Goal: Task Accomplishment & Management: Complete application form

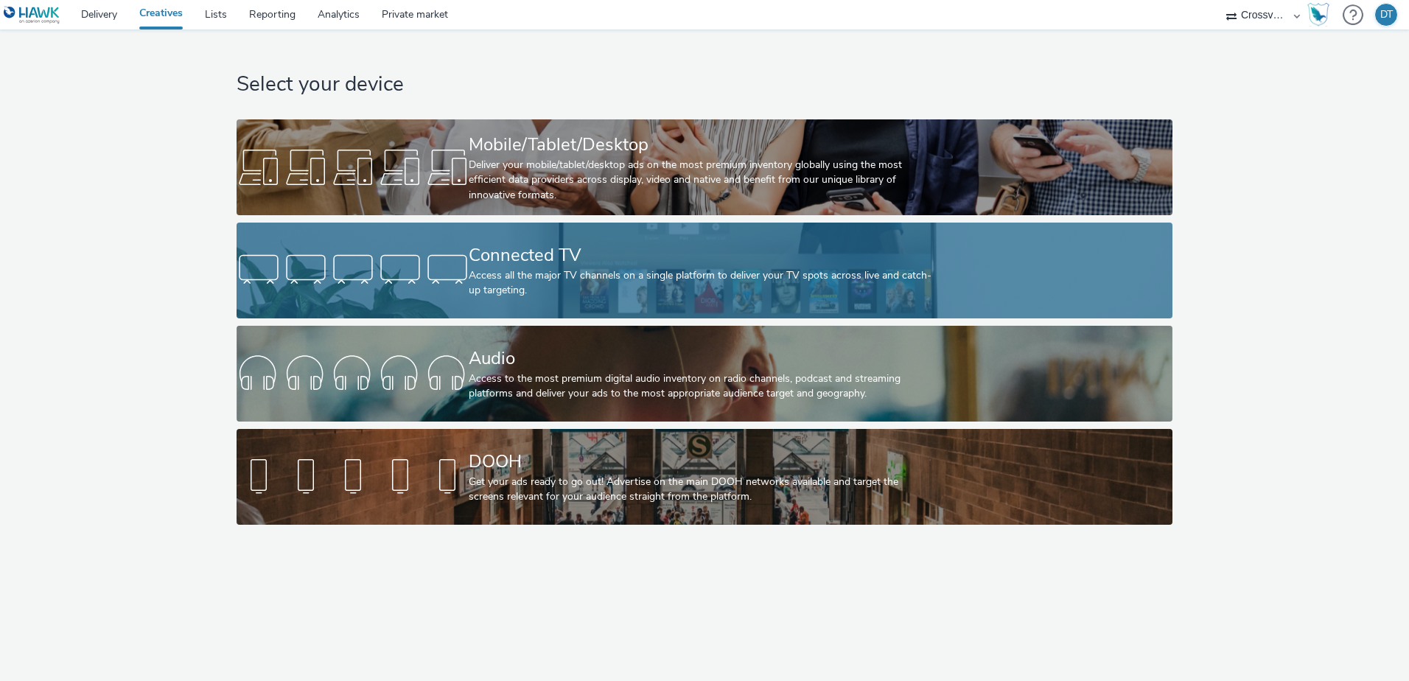
click at [539, 265] on div "Connected TV" at bounding box center [701, 255] width 465 height 26
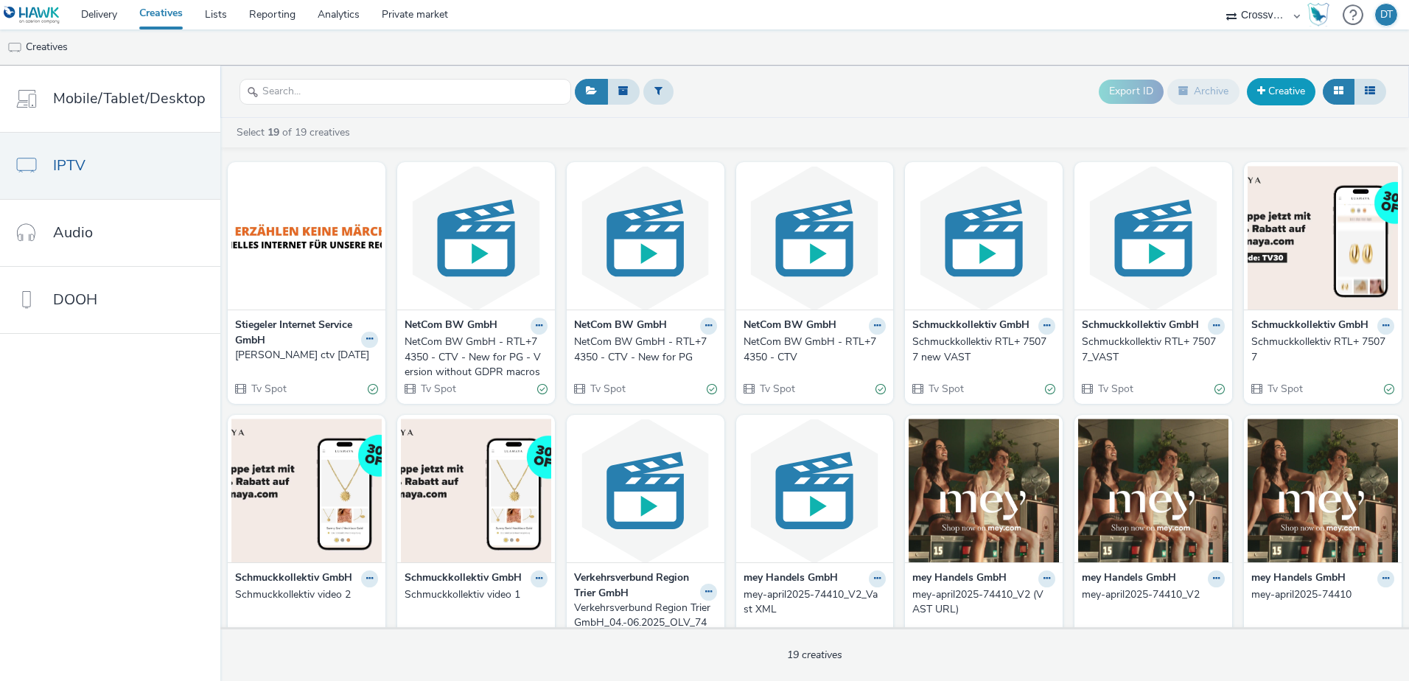
click at [1278, 84] on link "Creative" at bounding box center [1281, 91] width 69 height 27
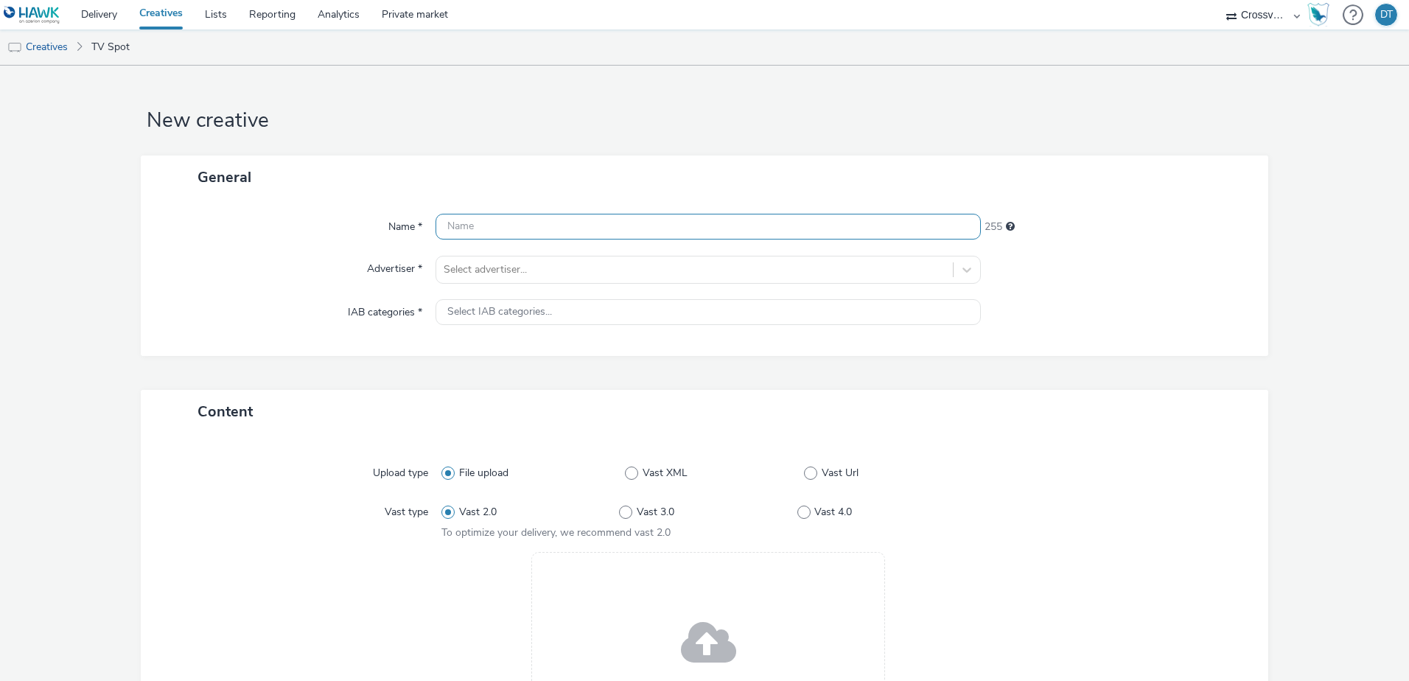
click at [490, 225] on input "text" at bounding box center [707, 227] width 545 height 26
type input "fesergraf_CTV_15s_AugSep25"
click at [496, 276] on div at bounding box center [695, 270] width 502 height 18
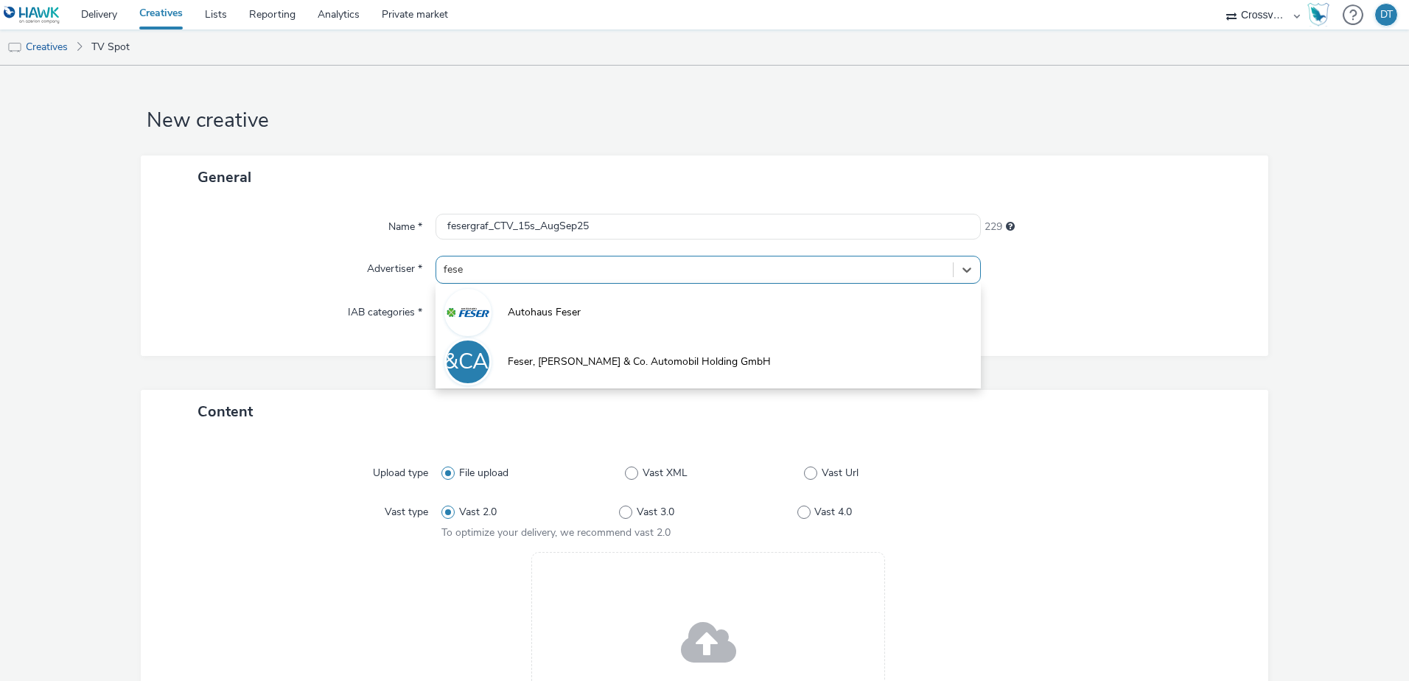
type input "feser"
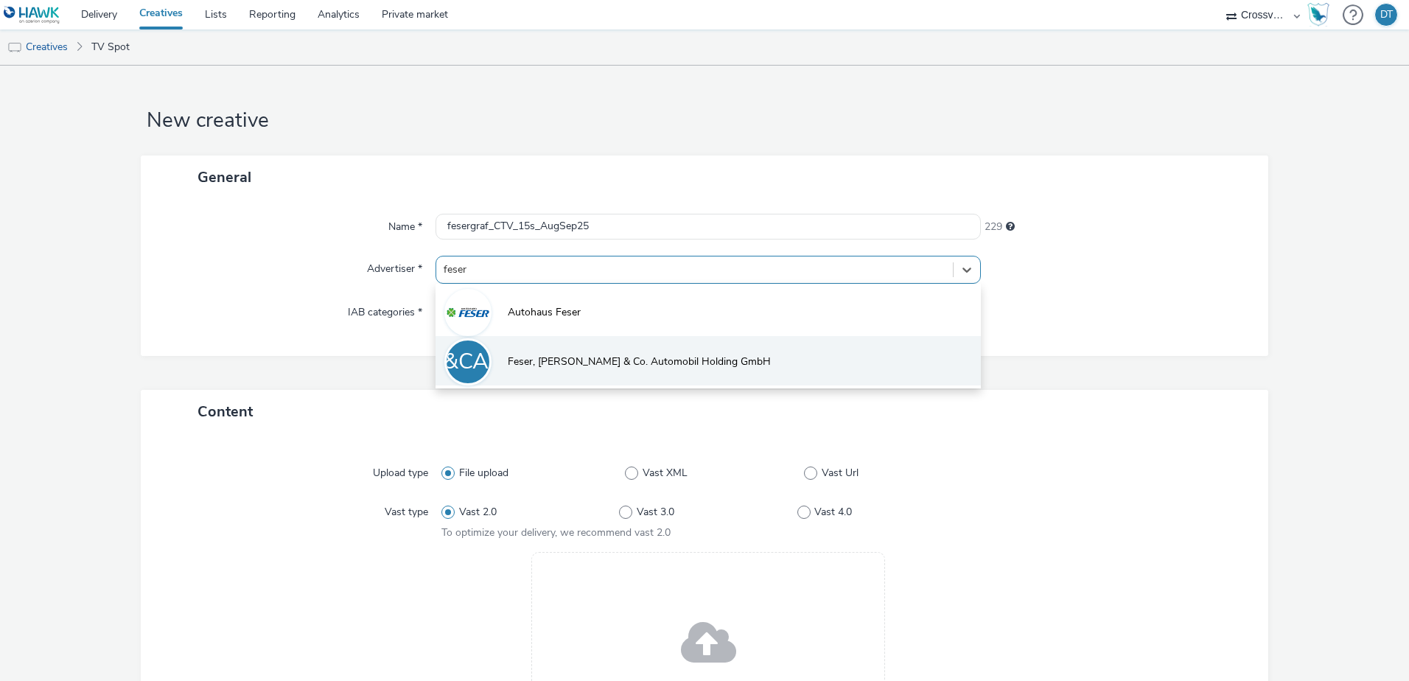
click at [548, 364] on span "Feser, [PERSON_NAME] & Co. Automobil Holding GmbH" at bounding box center [639, 361] width 263 height 15
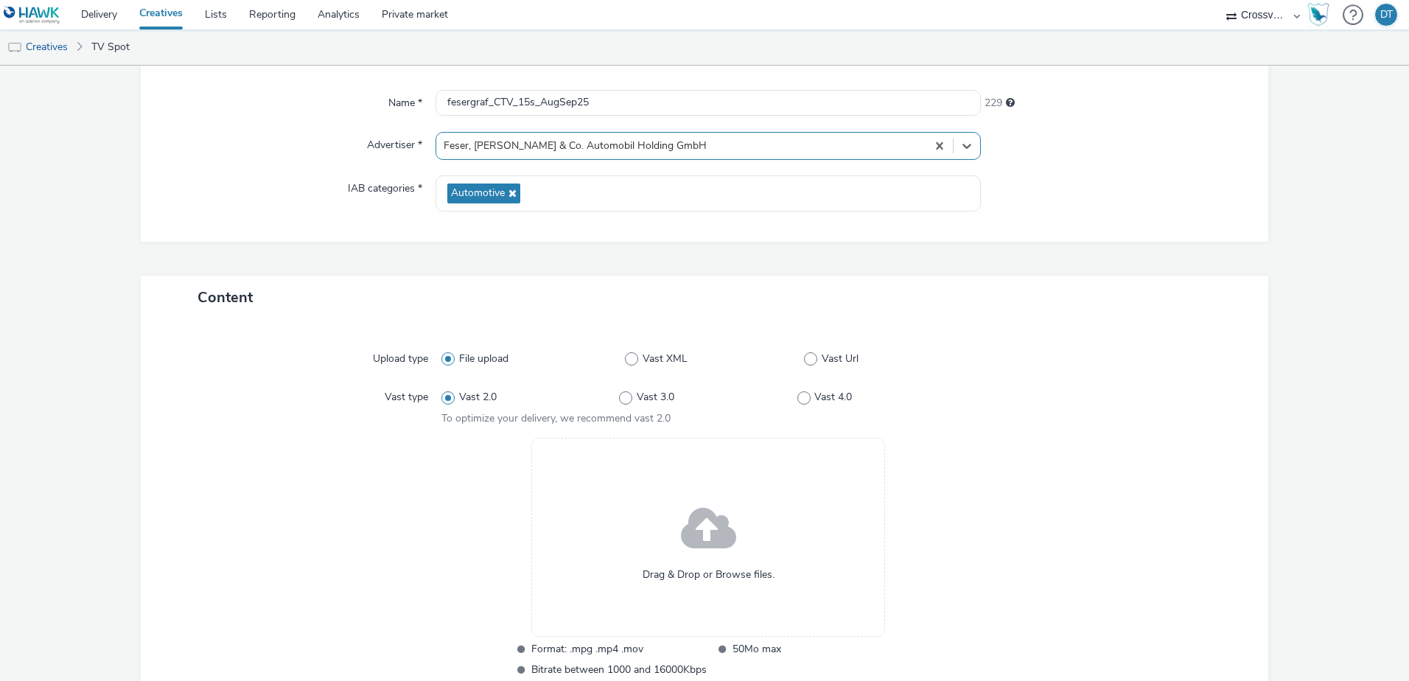
scroll to position [147, 0]
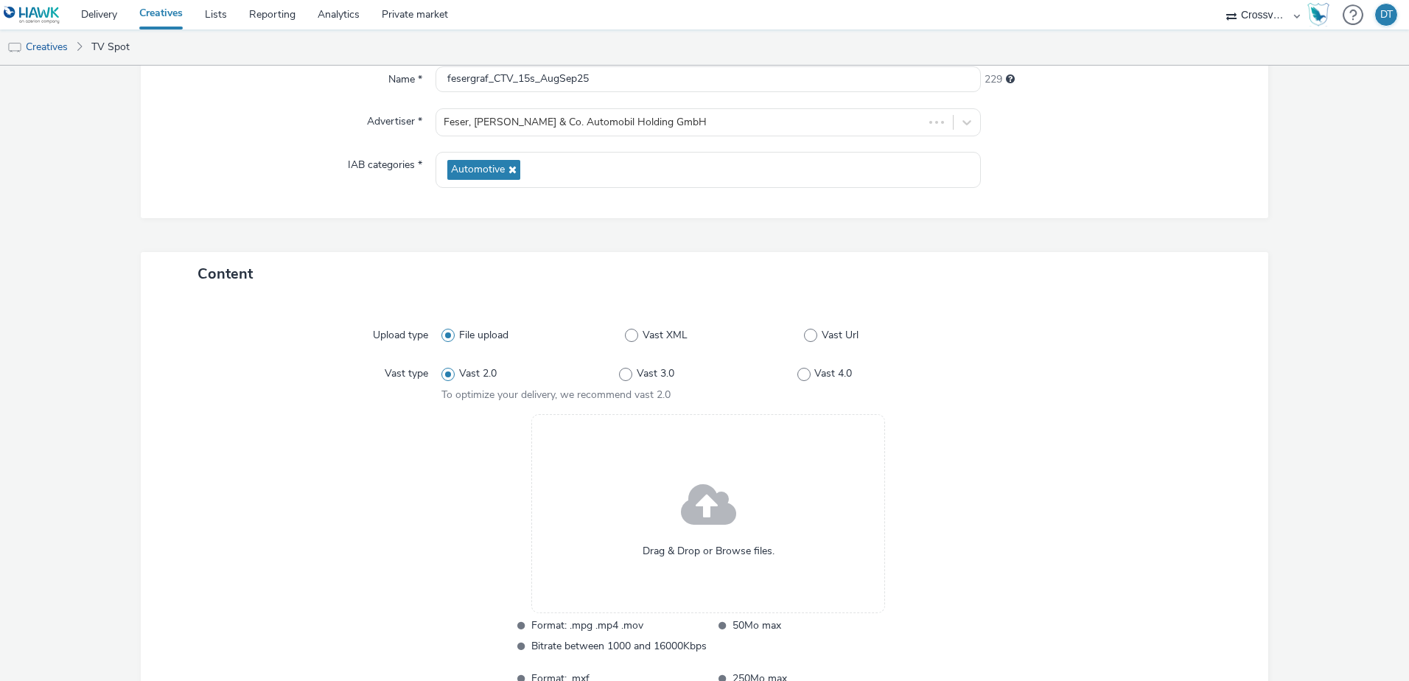
click at [699, 505] on span at bounding box center [708, 506] width 55 height 75
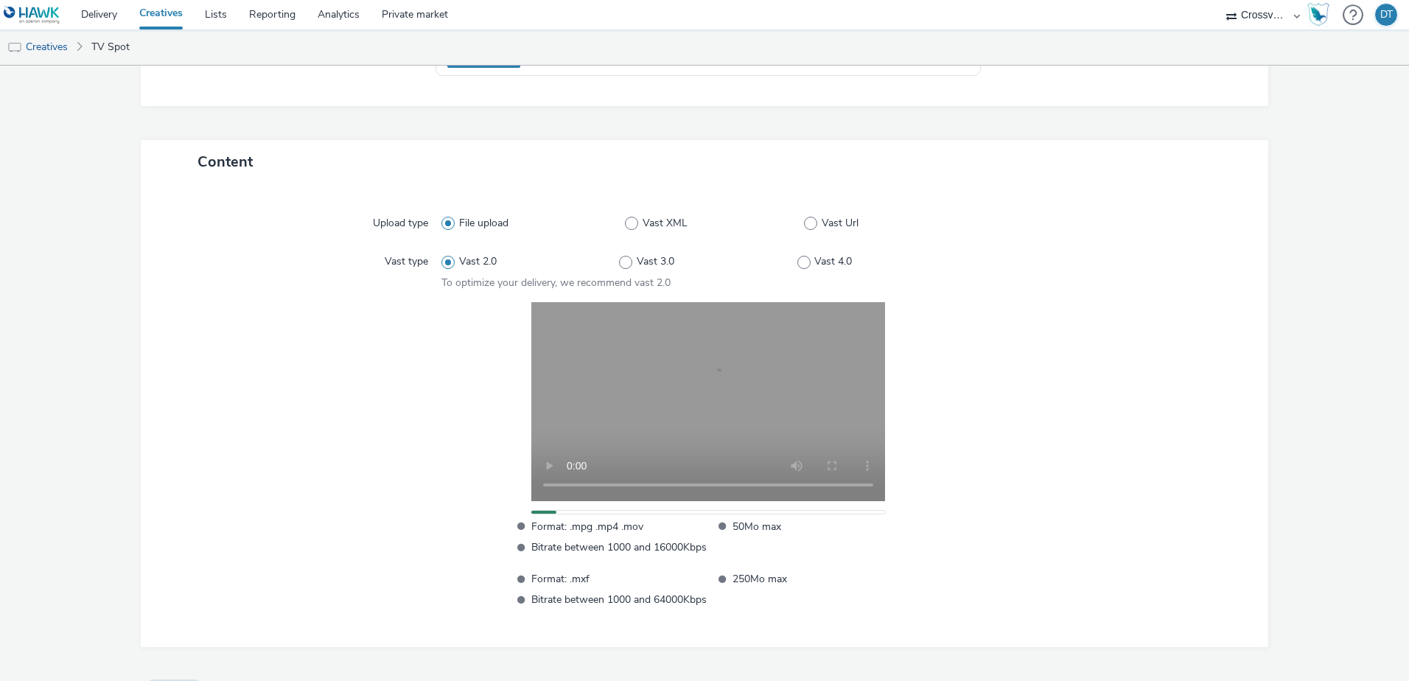
scroll to position [295, 0]
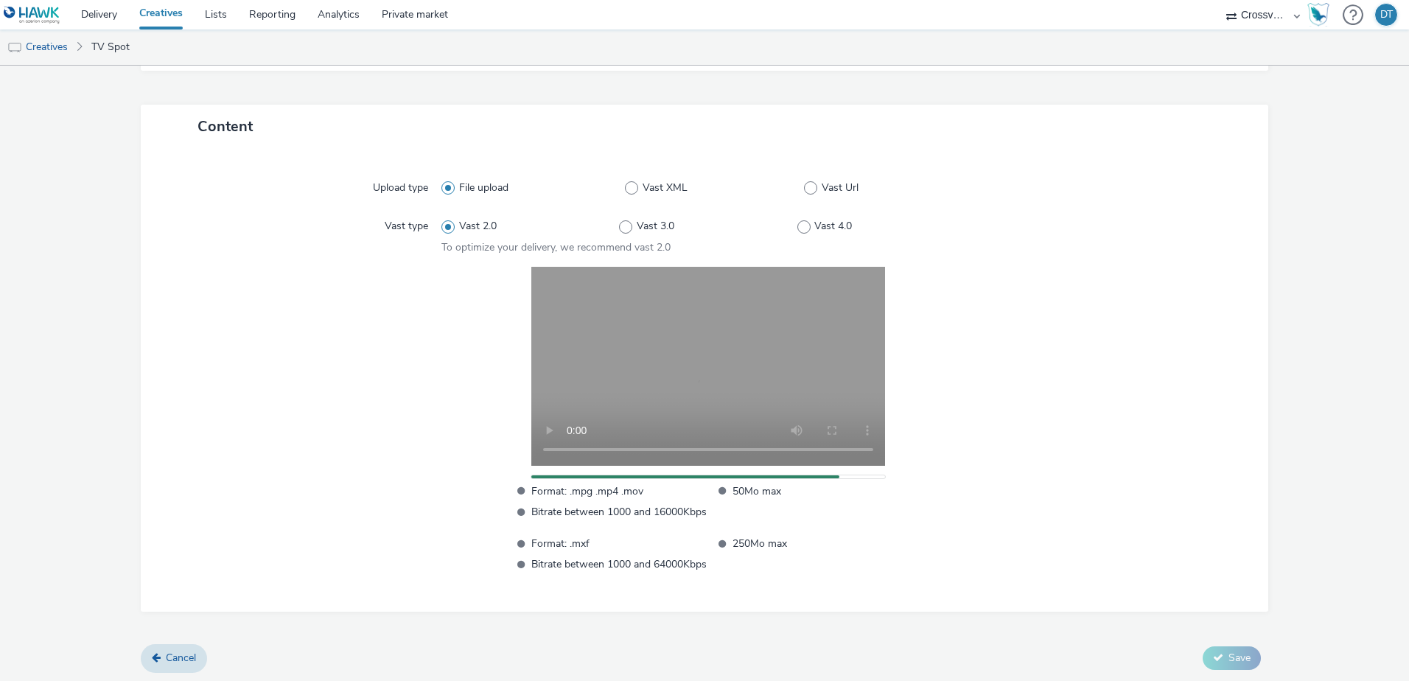
click at [167, 164] on div "Upload type File upload Vast XML Vast Url Vast type Vast 2.0 Vast 3.0 Vast 4.0 …" at bounding box center [704, 380] width 1098 height 434
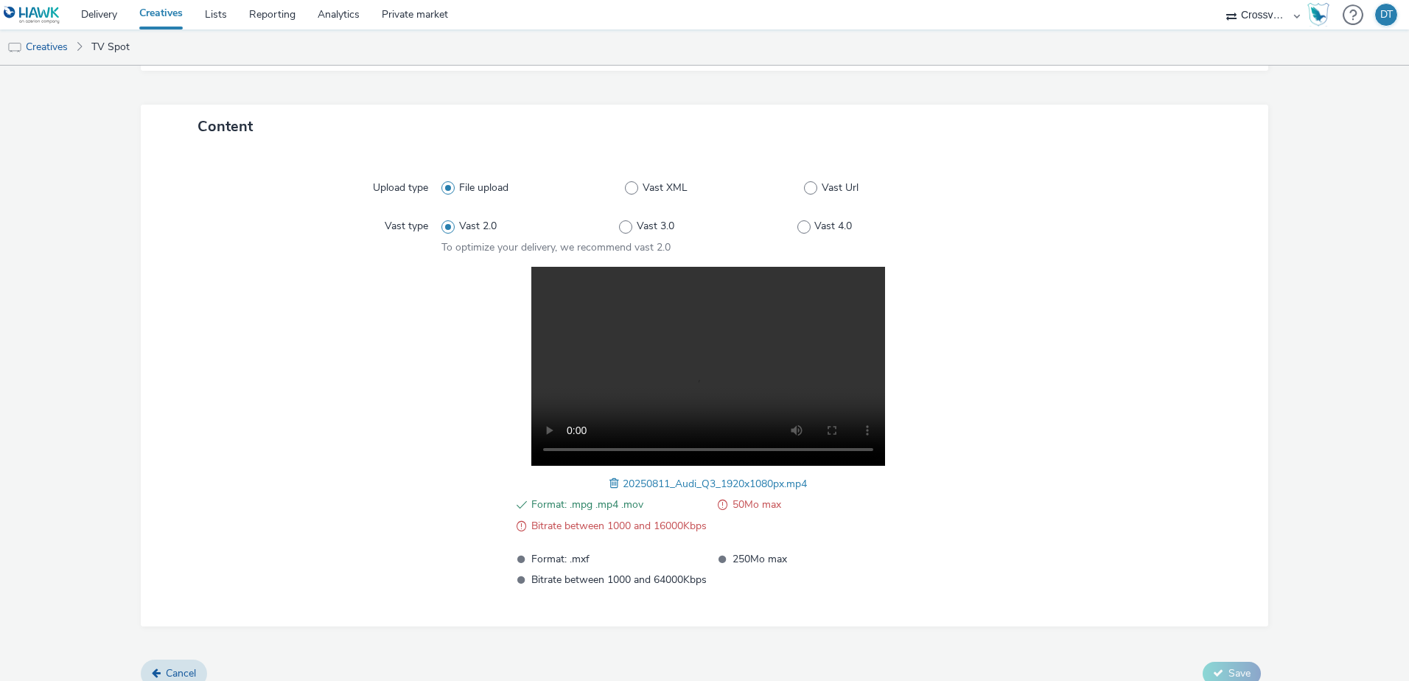
click at [950, 422] on div "Format: .mpg .mp4 .mov 50Mo max Bitrate between 1000 and 16000Kbps Format: .mxf…" at bounding box center [707, 427] width 533 height 321
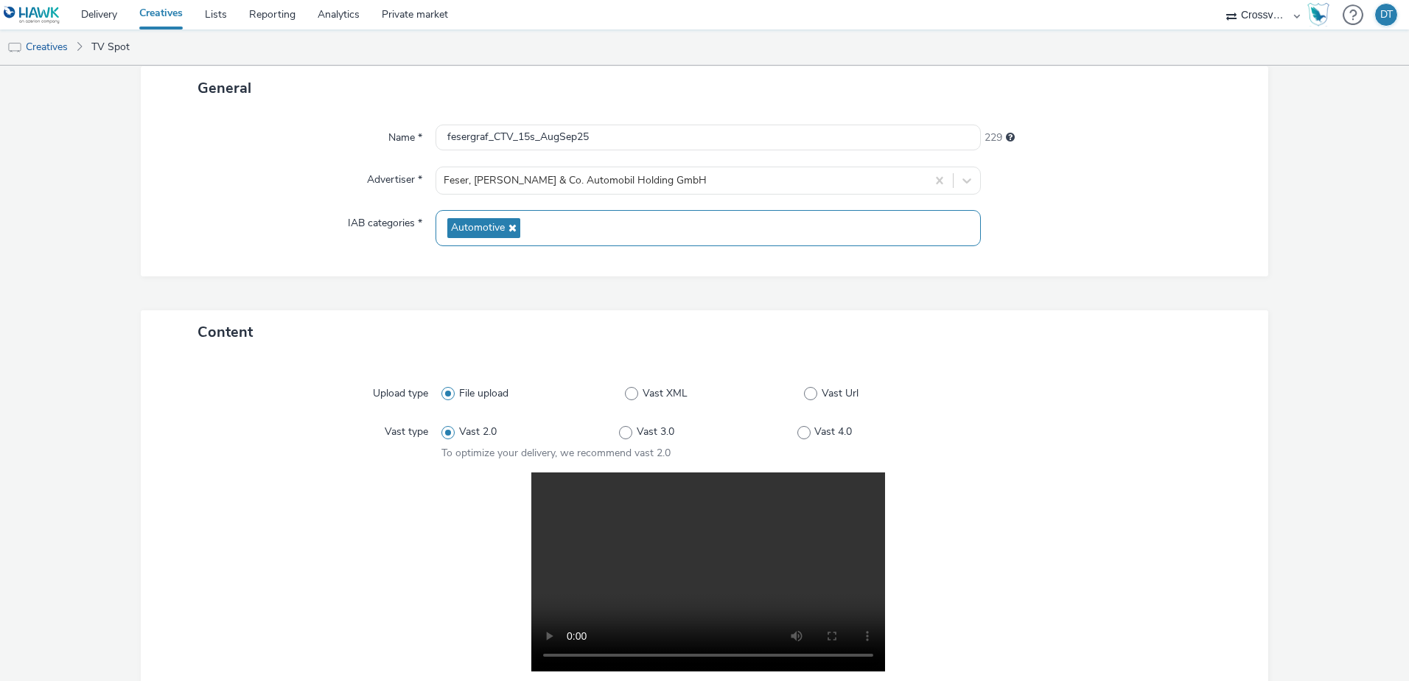
scroll to position [0, 0]
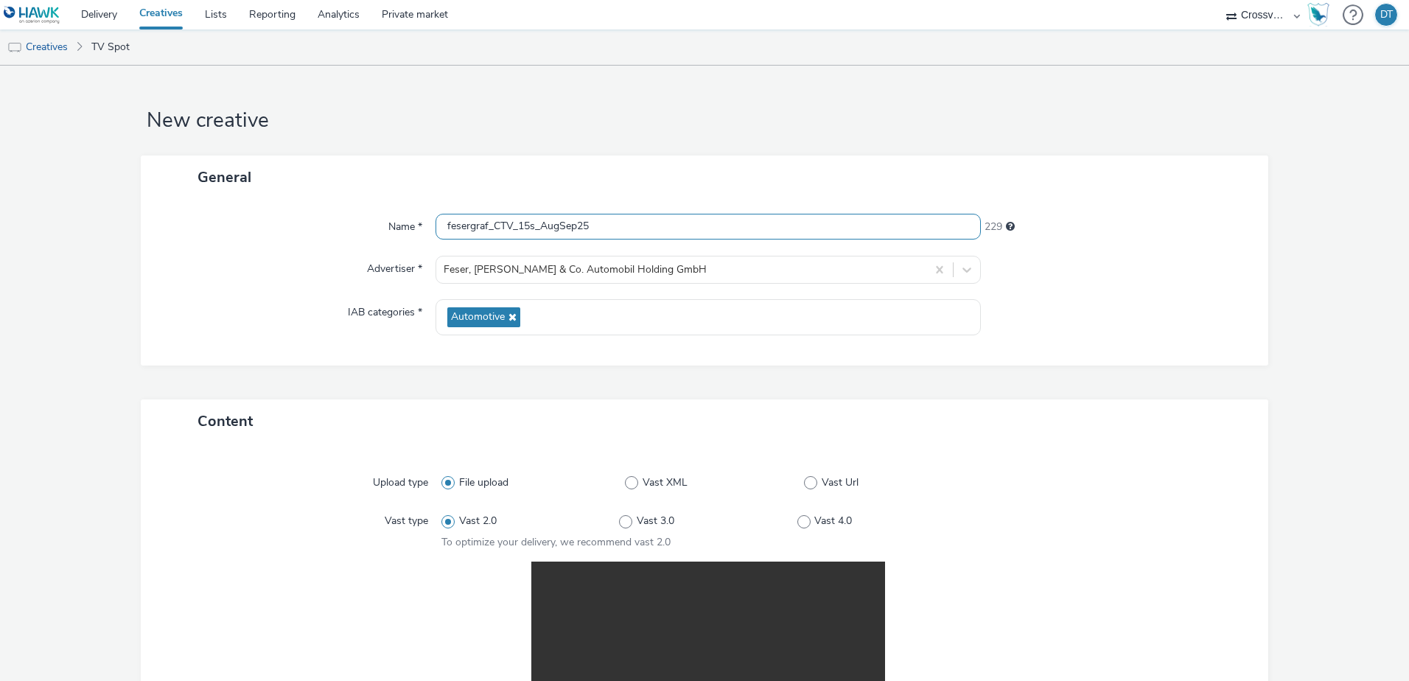
click at [587, 230] on input "fesergraf_CTV_15s_AugSep25" at bounding box center [707, 227] width 545 height 26
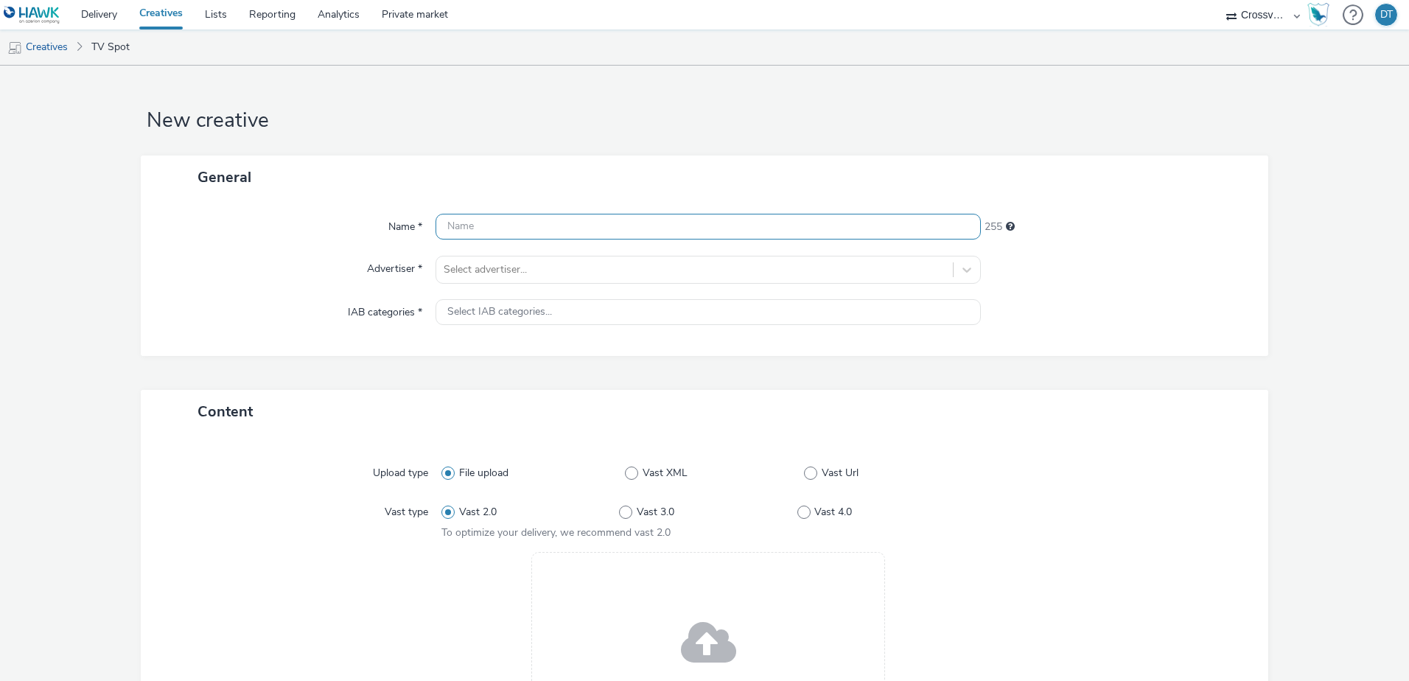
paste input "fesergraf_CTV_15s_AugSep25"
type input "fesergraf_CTV_15s_AugSep25"
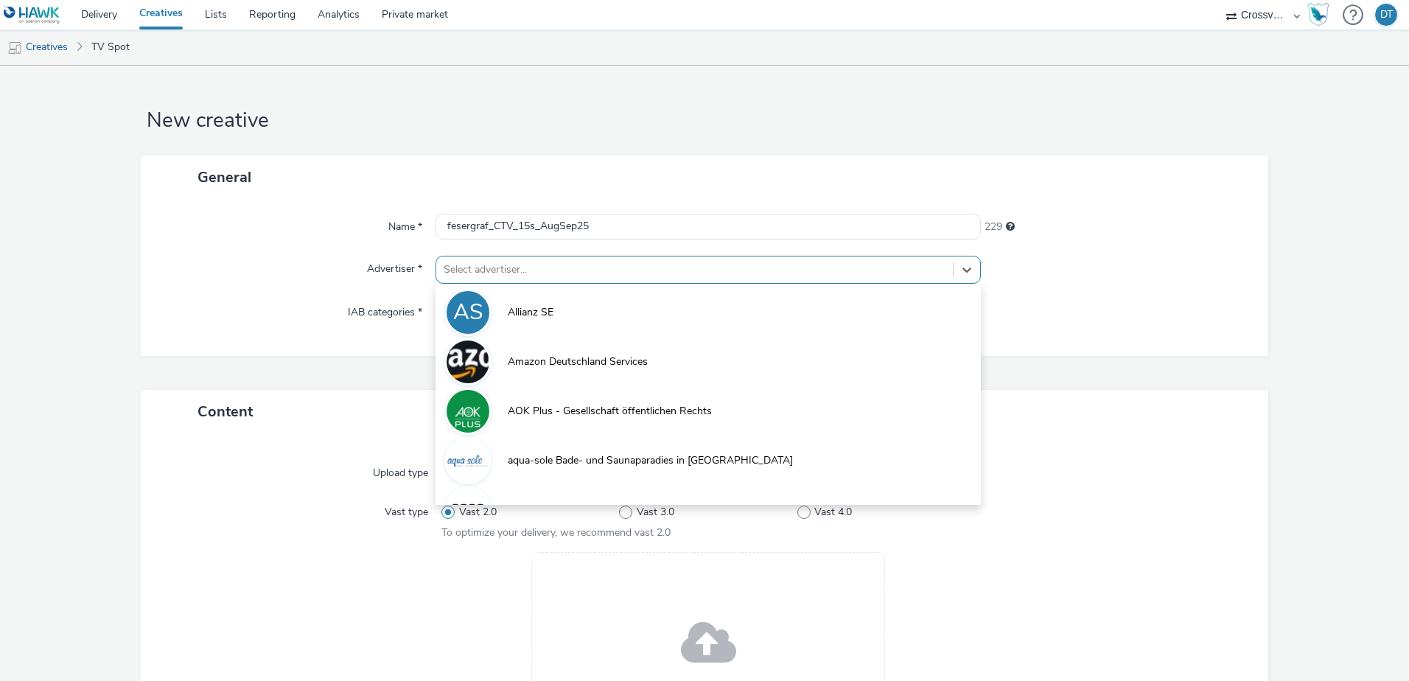
click at [516, 272] on div at bounding box center [695, 270] width 502 height 18
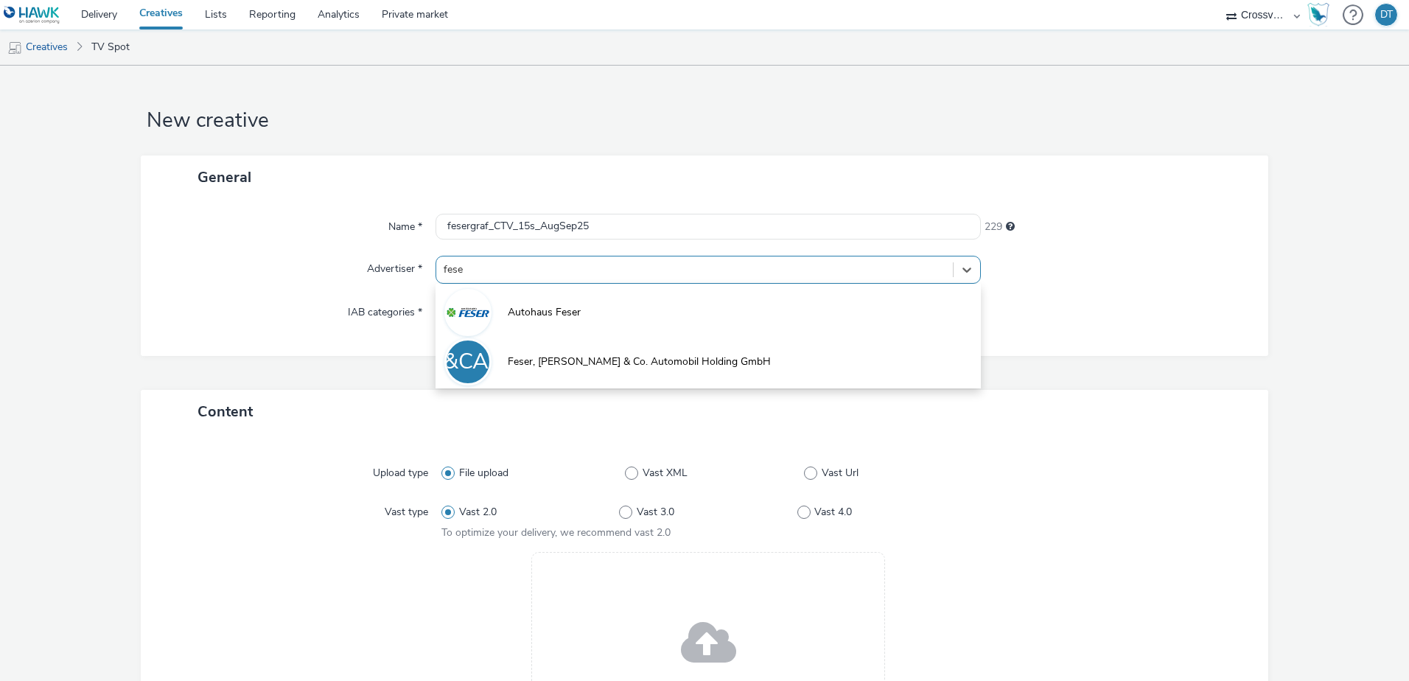
type input "feser"
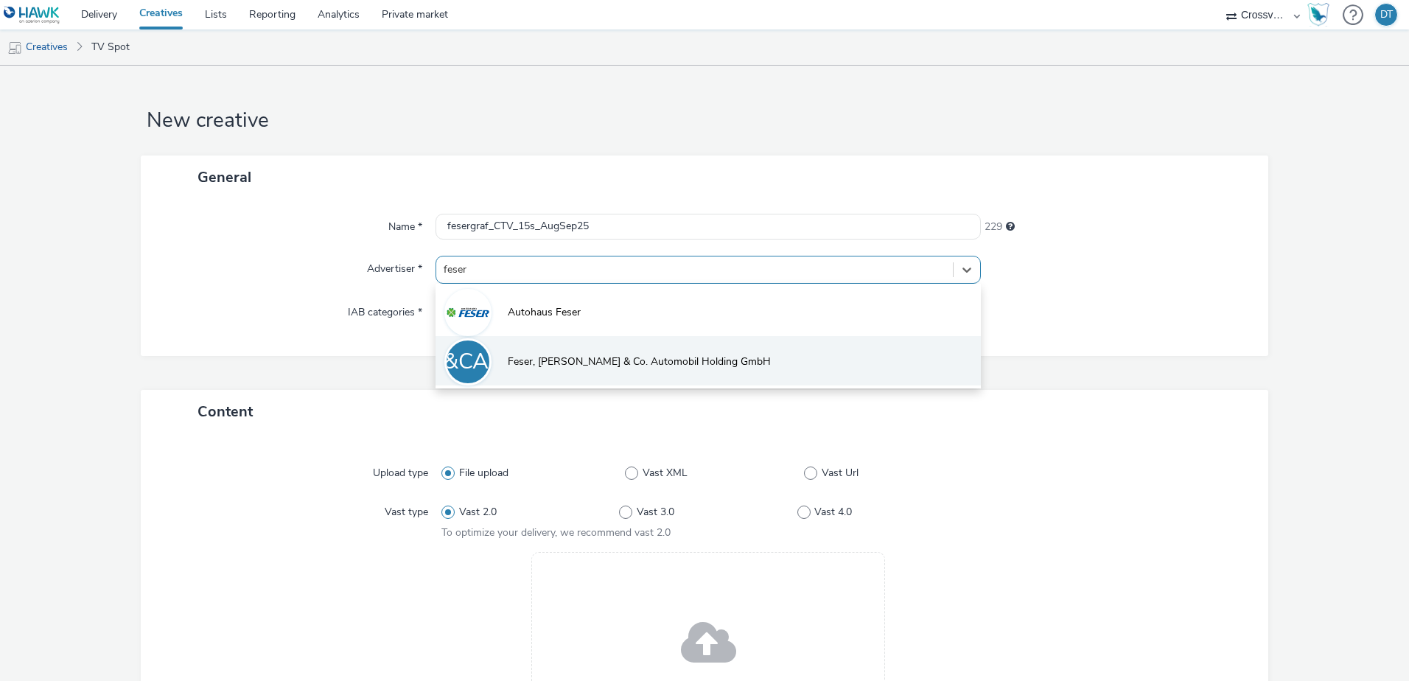
click at [547, 365] on span "Feser, [PERSON_NAME] & Co. Automobil Holding GmbH" at bounding box center [639, 361] width 263 height 15
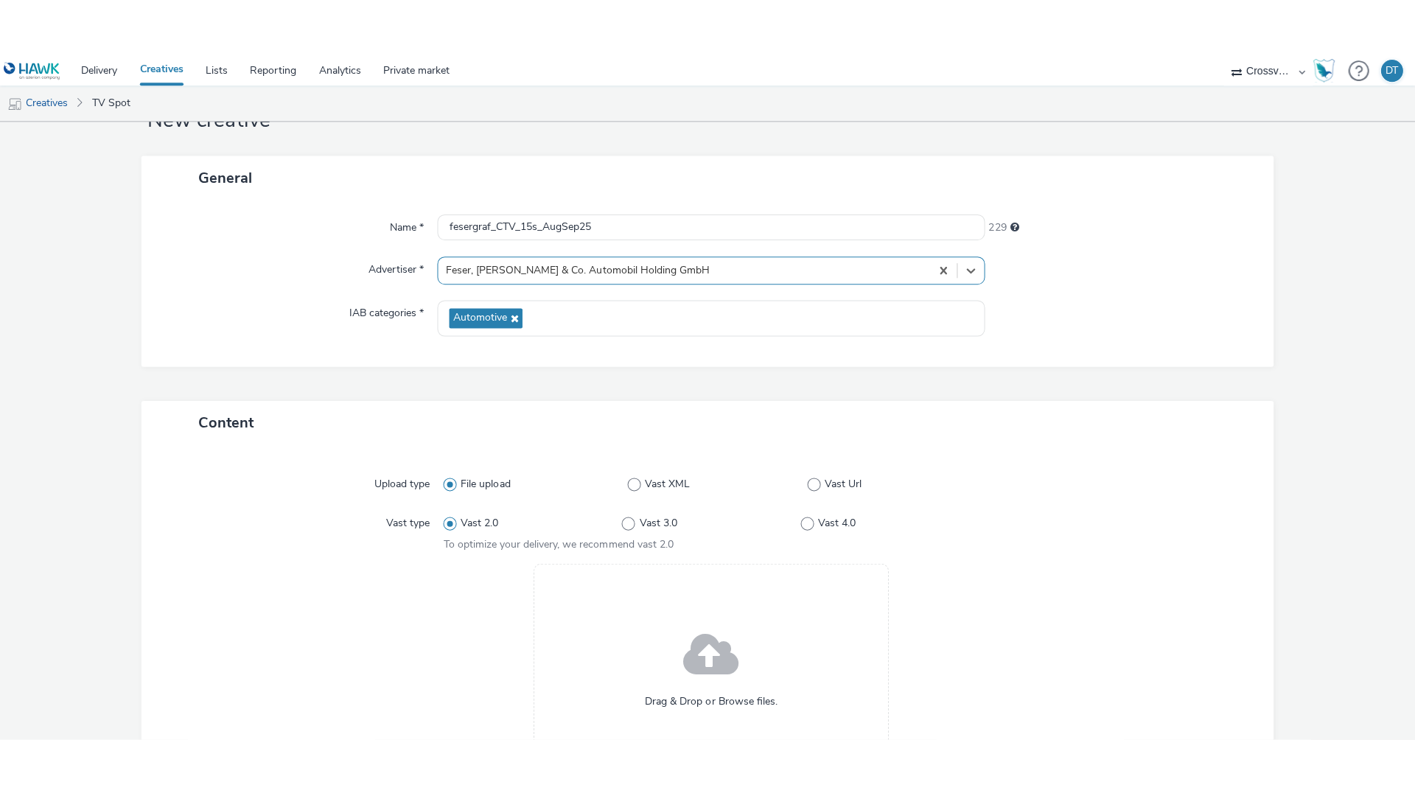
scroll to position [147, 0]
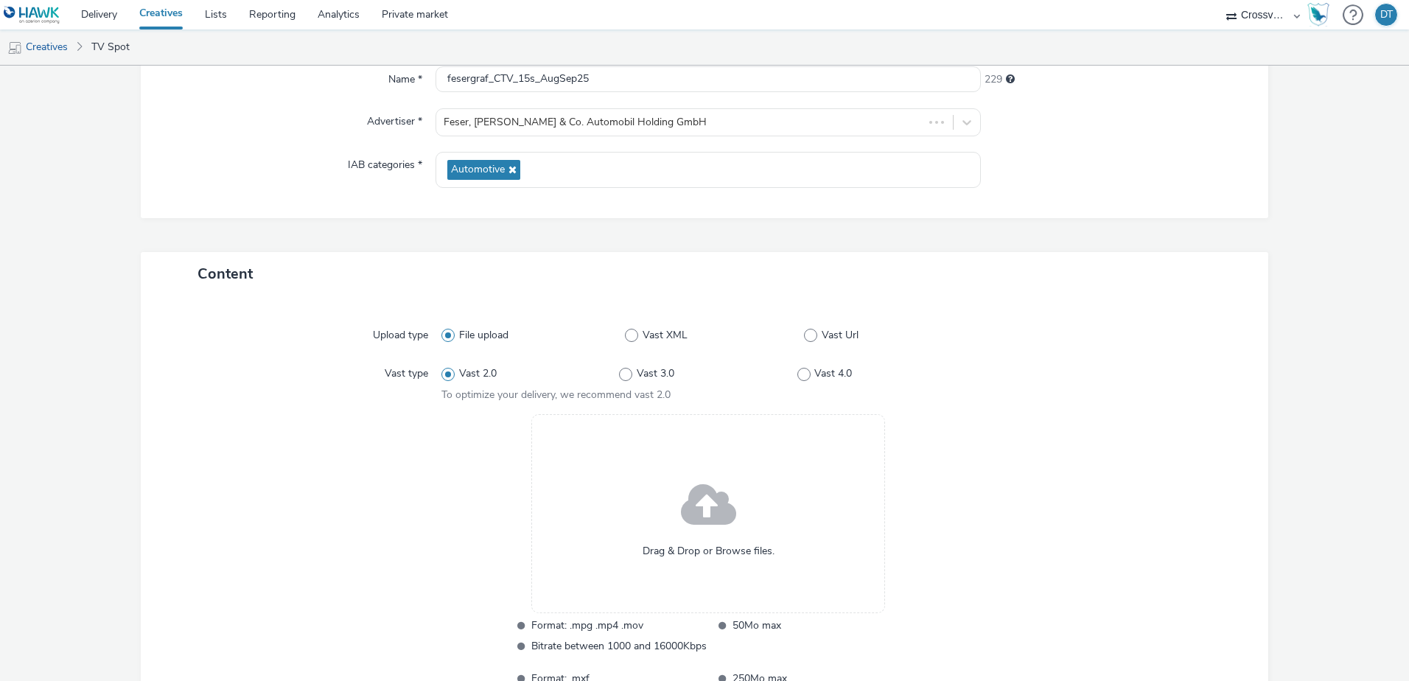
click at [694, 505] on span at bounding box center [708, 506] width 55 height 75
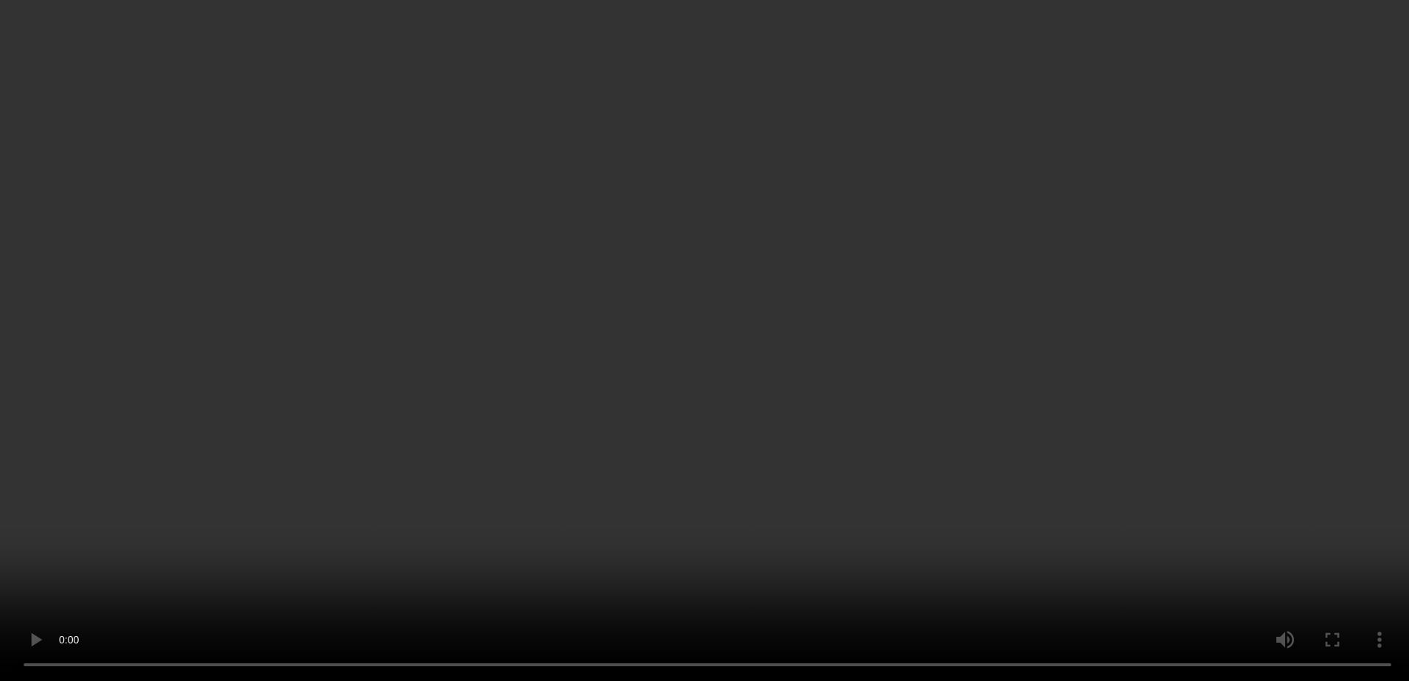
scroll to position [312, 0]
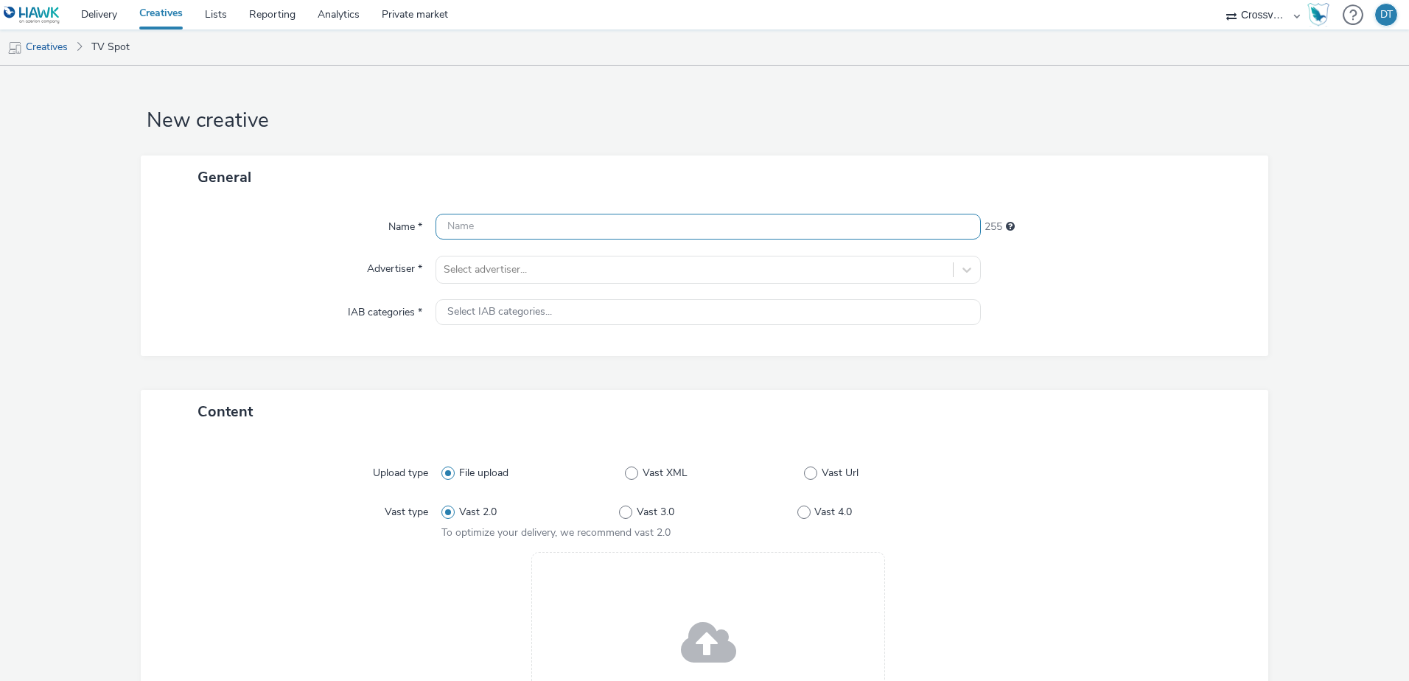
click at [499, 227] on input "text" at bounding box center [707, 227] width 545 height 26
type input "tghjghjgj"
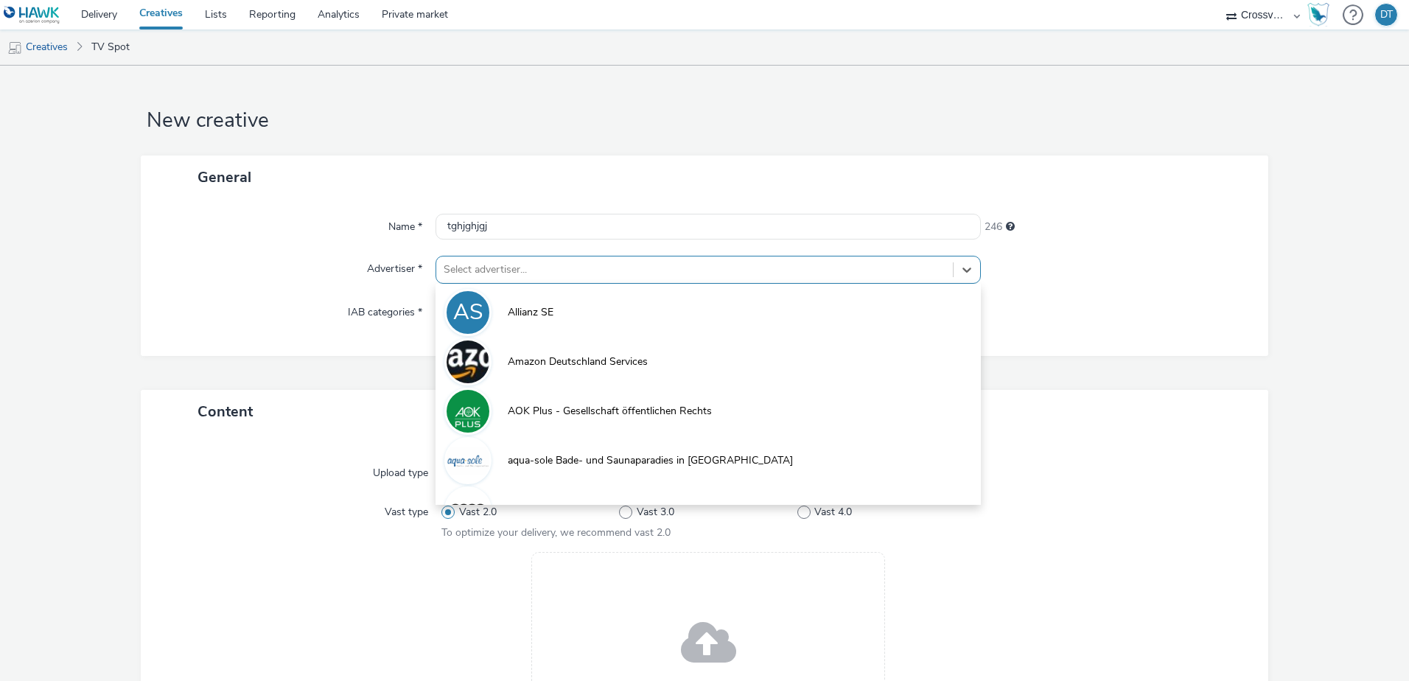
click at [493, 262] on div at bounding box center [695, 270] width 502 height 18
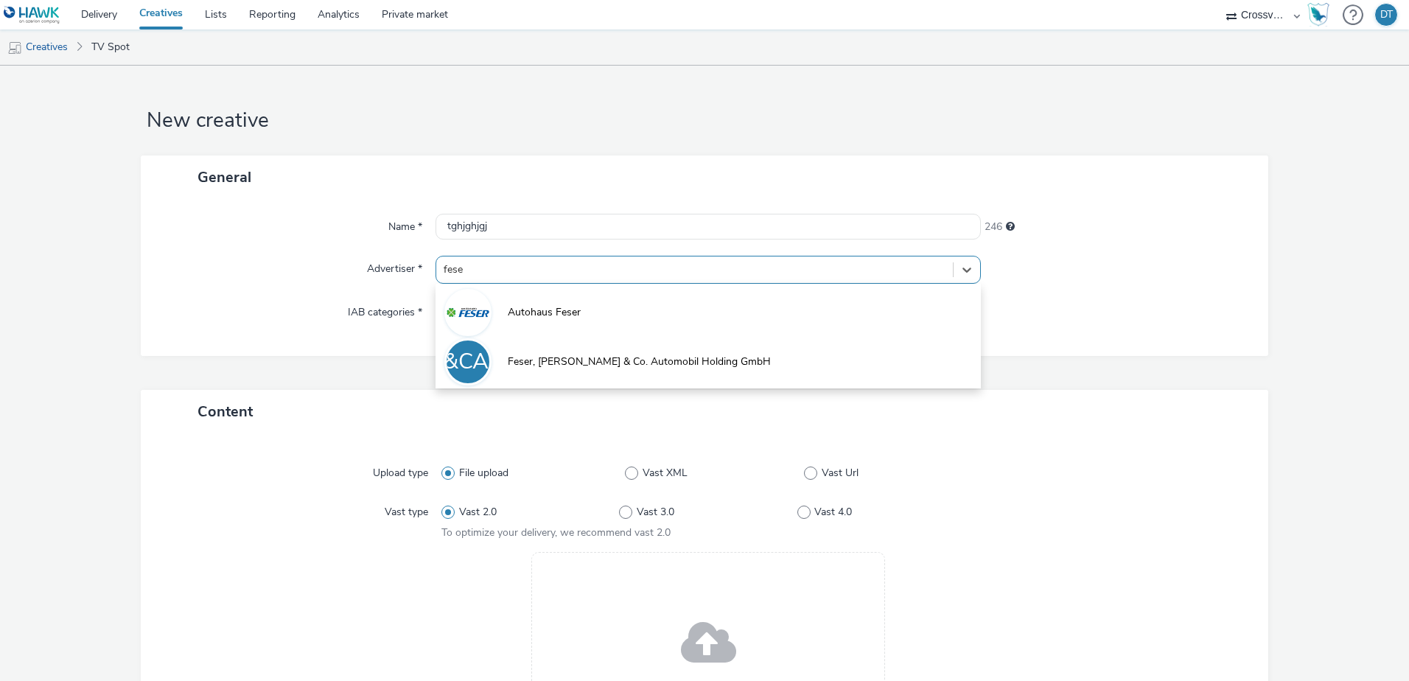
type input "feser"
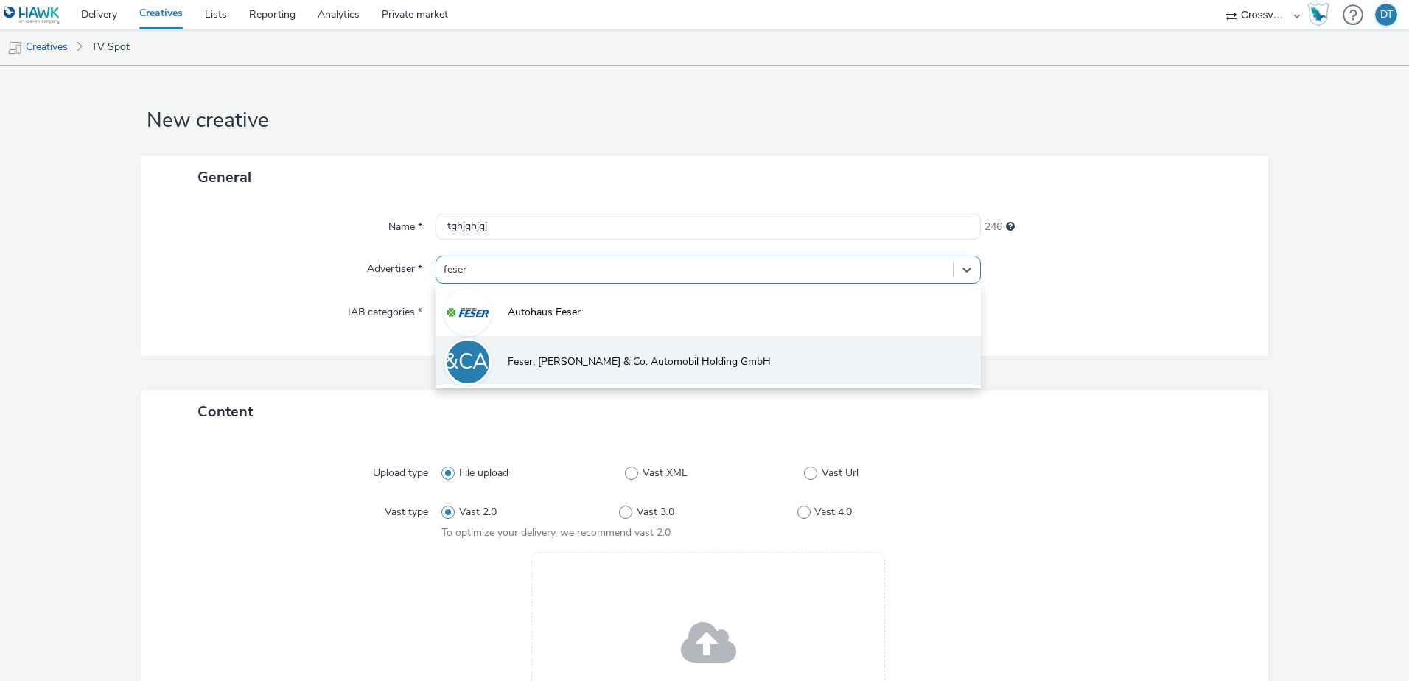
click at [503, 362] on li "FG&CAHG Feser, Graf & Co. Automobil Holding GmbH" at bounding box center [707, 360] width 545 height 49
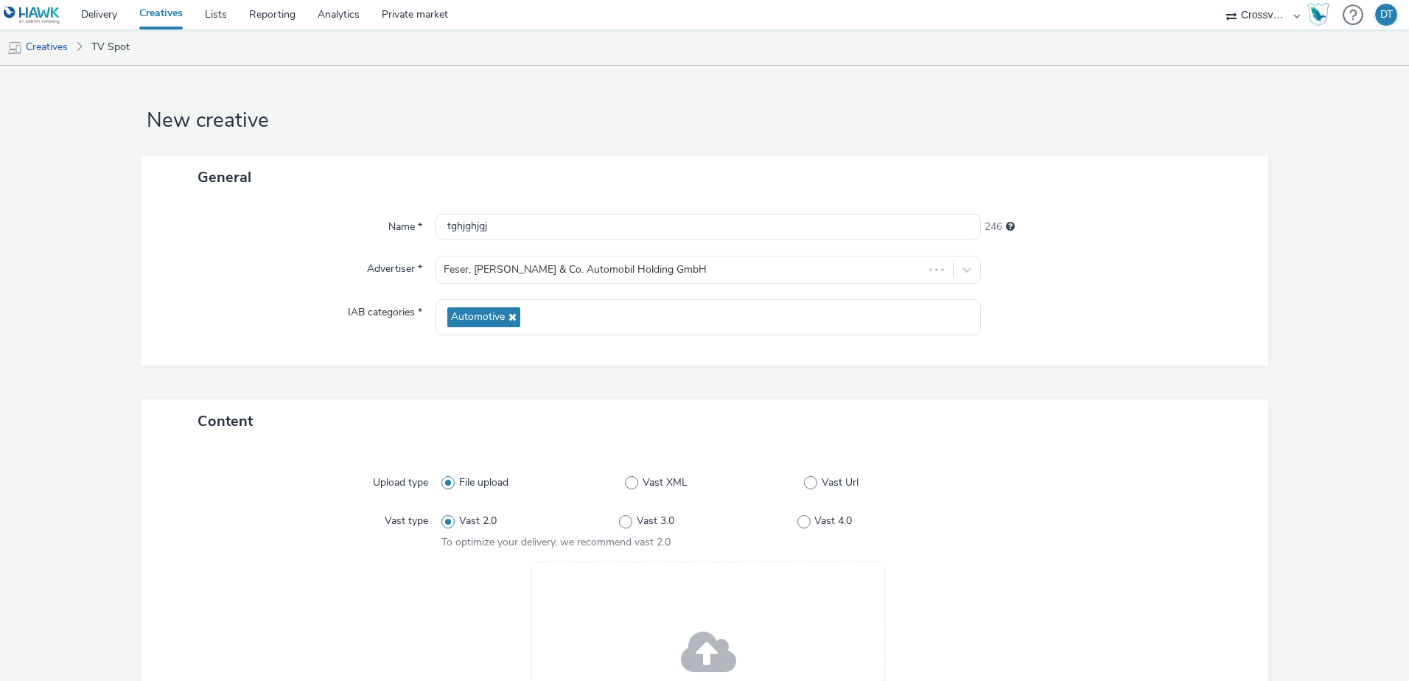
click at [673, 625] on div "Drag & Drop or Browse files." at bounding box center [708, 660] width 354 height 199
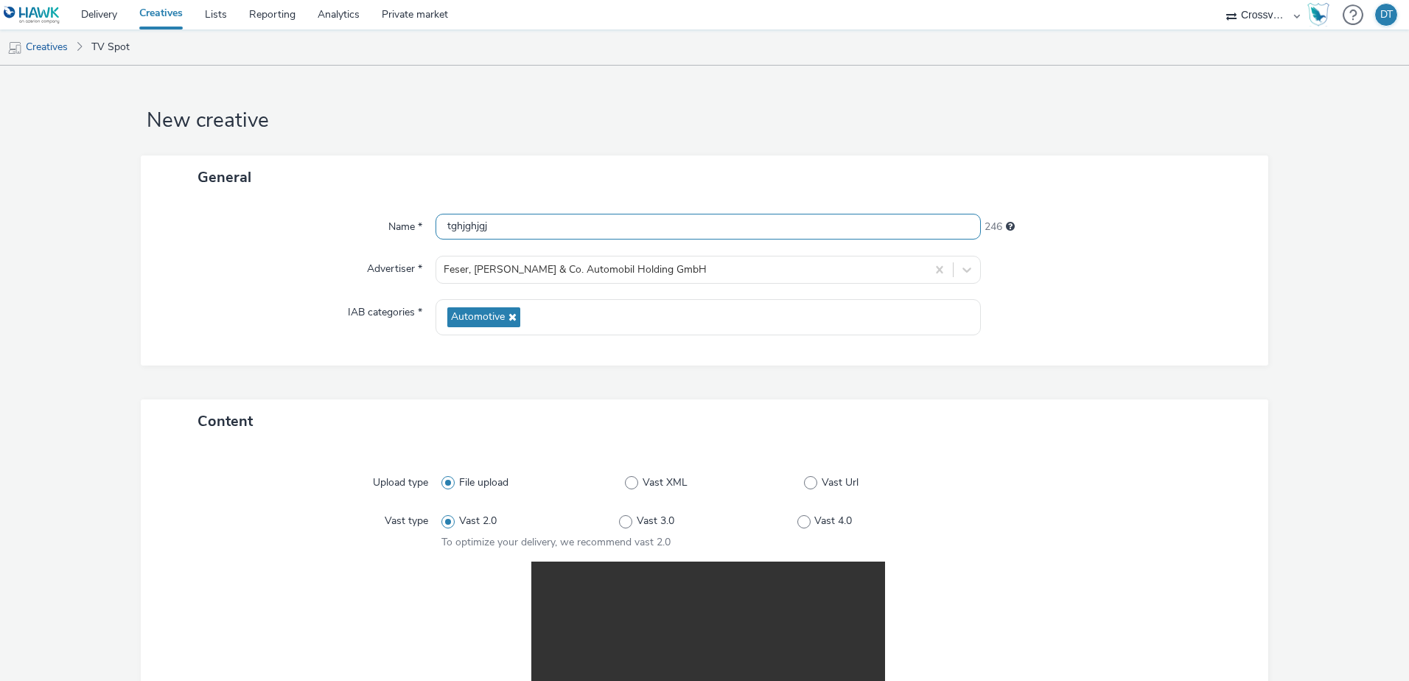
click at [483, 223] on input "tghjghjgj" at bounding box center [707, 227] width 545 height 26
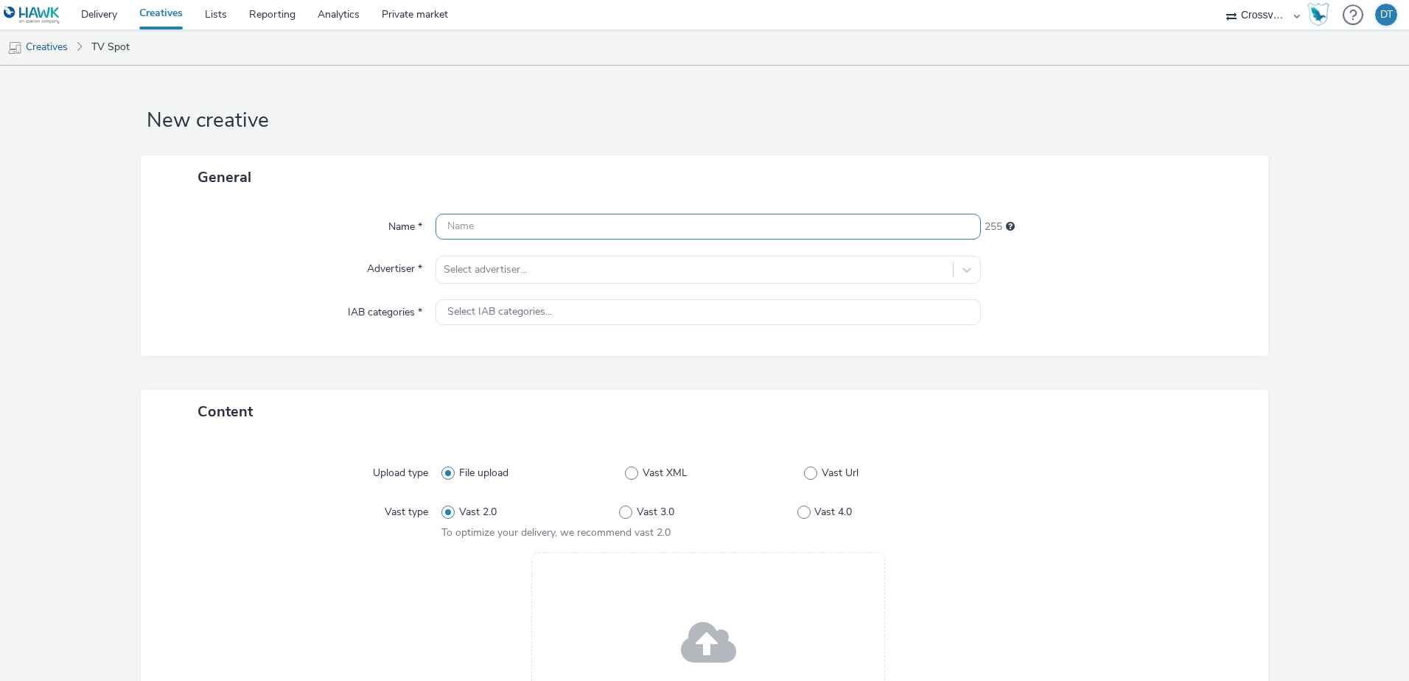
click at [465, 227] on input "text" at bounding box center [707, 227] width 545 height 26
type input "[PERSON_NAME]-15s-augsep25"
click at [475, 265] on div at bounding box center [695, 270] width 502 height 18
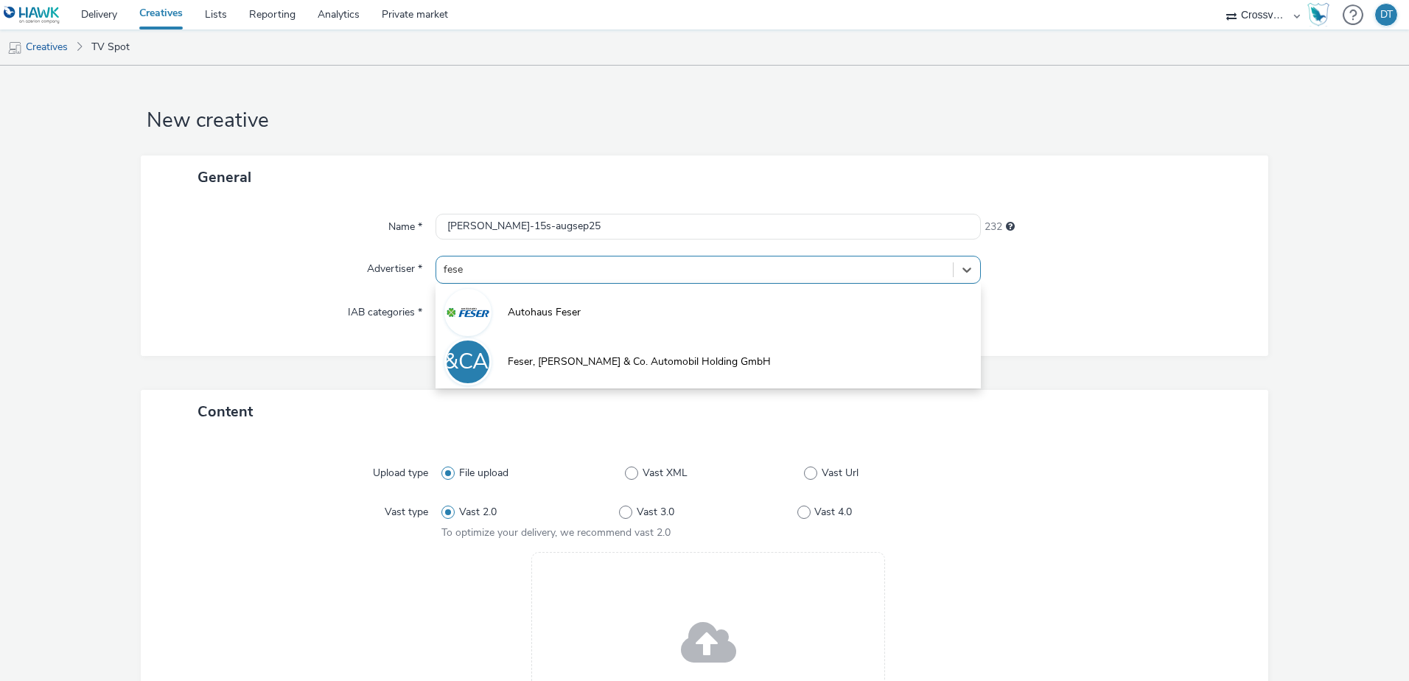
type input "feser"
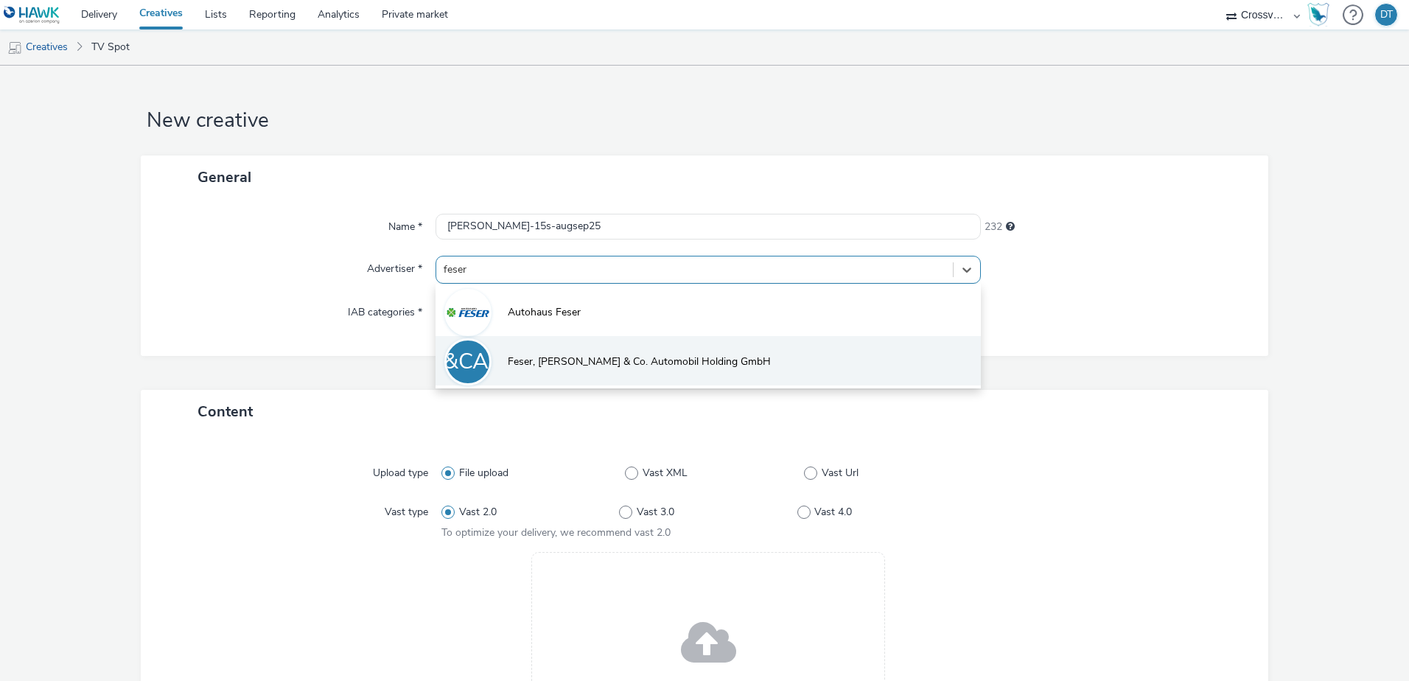
click at [518, 364] on span "Feser, [PERSON_NAME] & Co. Automobil Holding GmbH" at bounding box center [639, 361] width 263 height 15
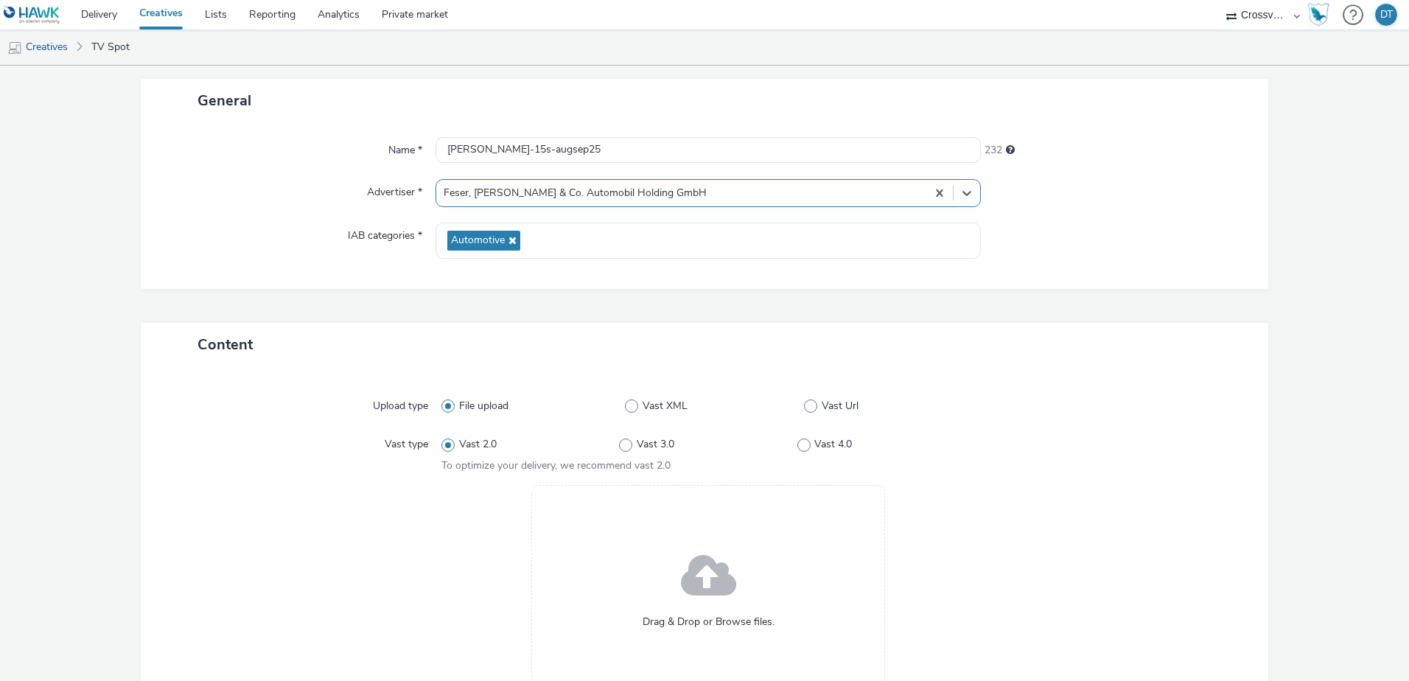
scroll to position [147, 0]
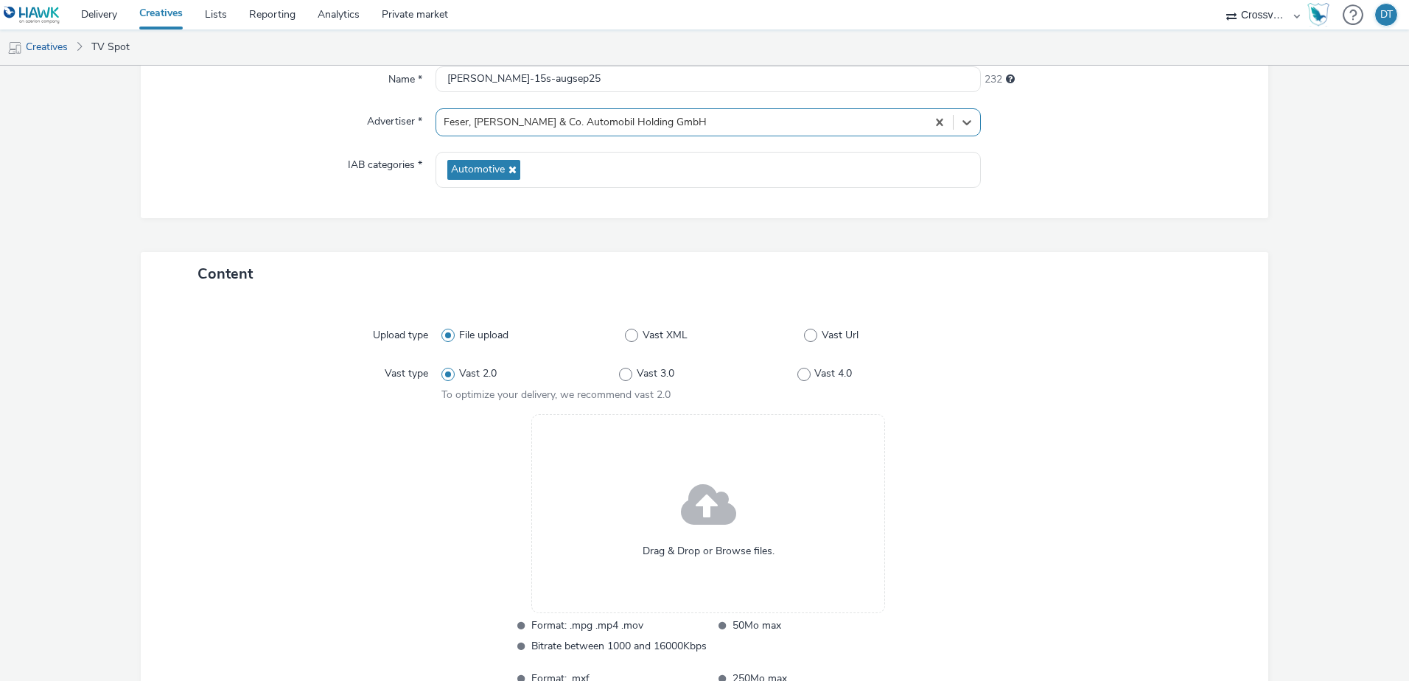
click at [696, 528] on span at bounding box center [708, 506] width 55 height 75
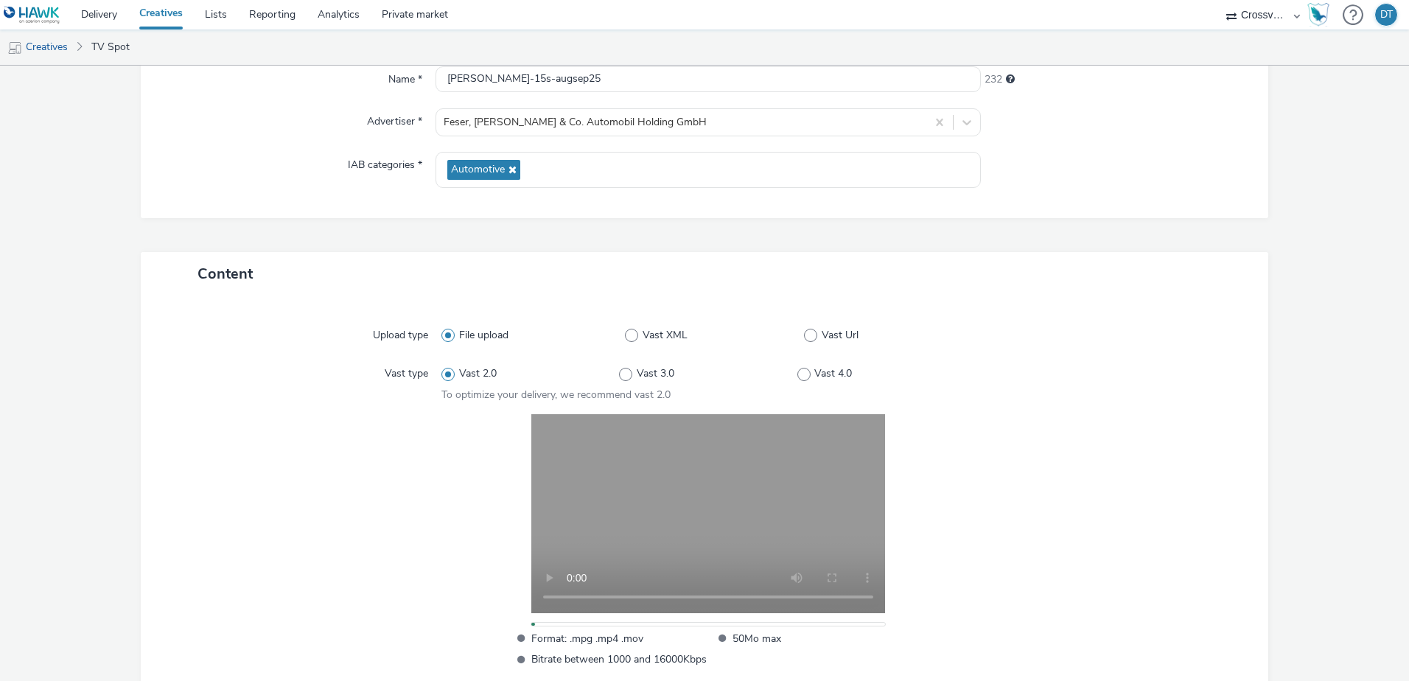
click at [270, 69] on div "Name *" at bounding box center [295, 79] width 280 height 27
click at [393, 436] on div at bounding box center [304, 567] width 274 height 306
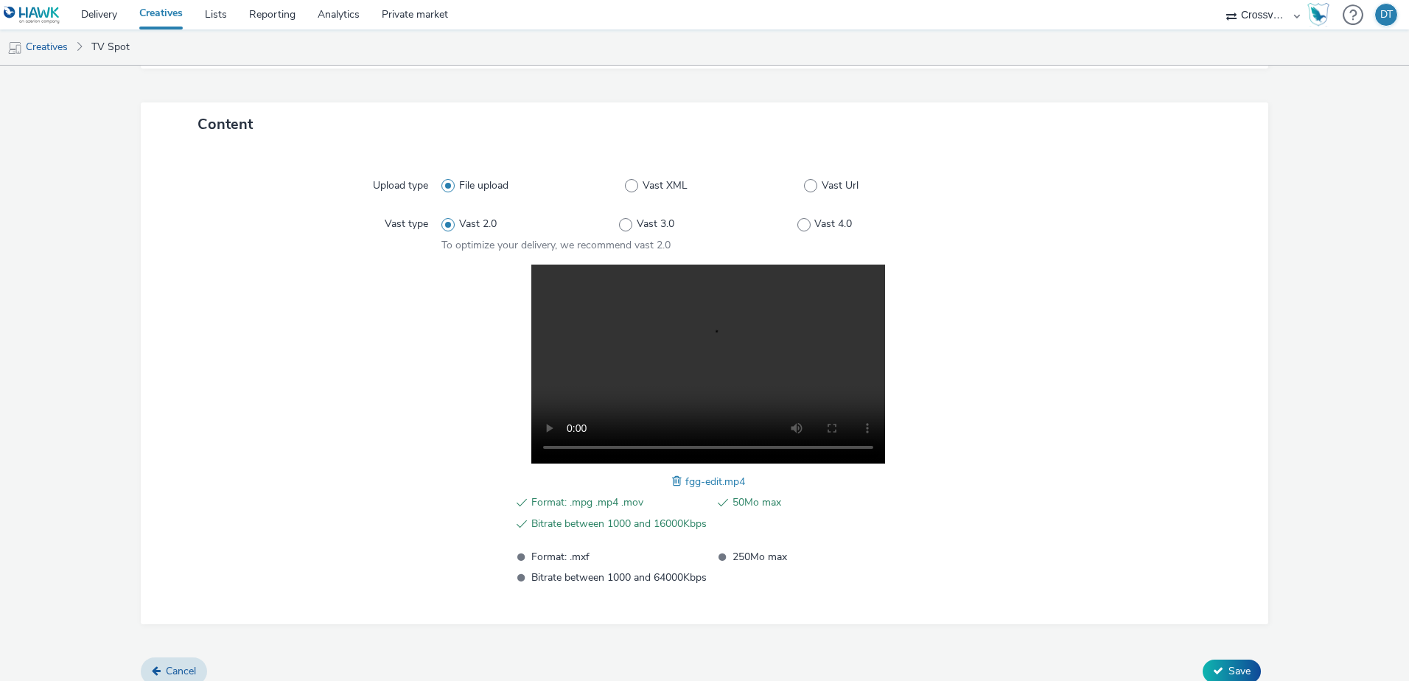
scroll to position [312, 0]
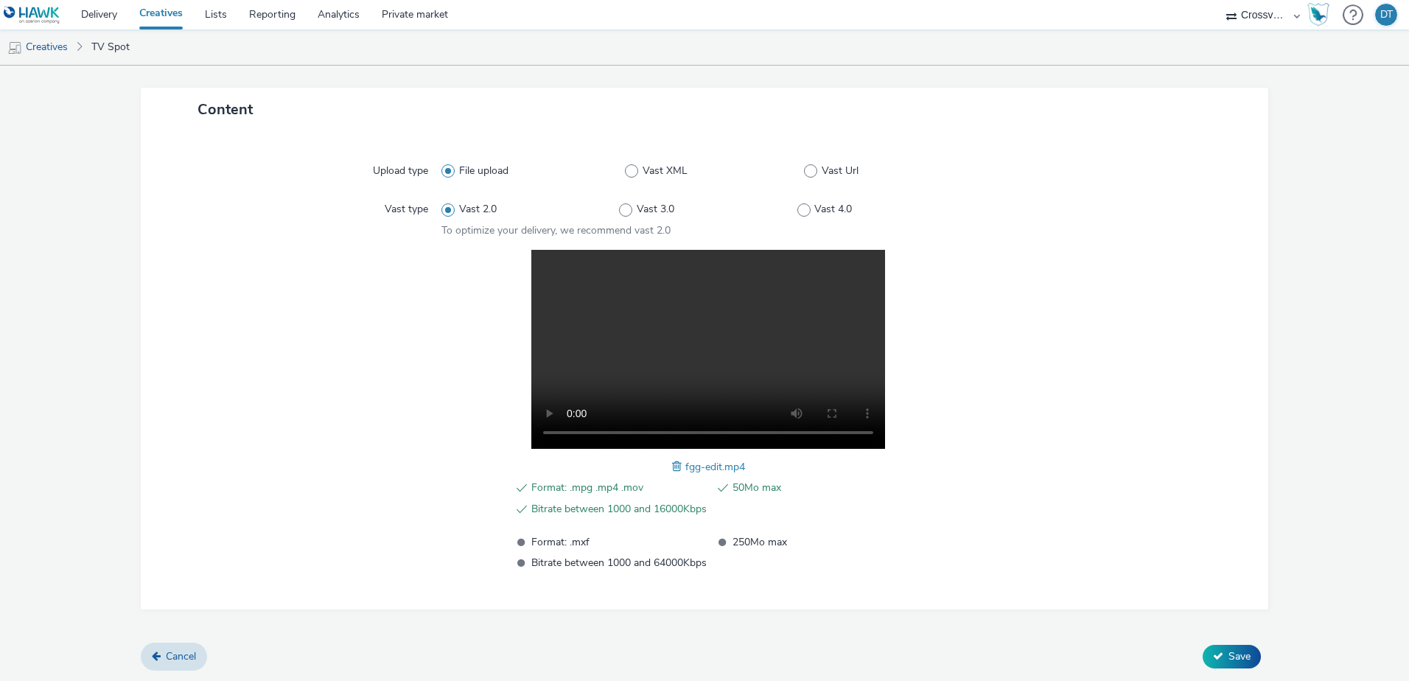
click at [1015, 395] on div at bounding box center [1108, 410] width 267 height 321
click at [1228, 655] on span "Save" at bounding box center [1239, 656] width 22 height 14
